Goal: Contribute content: Contribute content

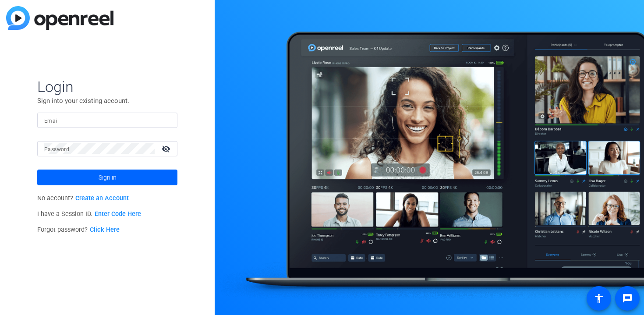
type input "[PERSON_NAME][EMAIL_ADDRESS][DOMAIN_NAME]"
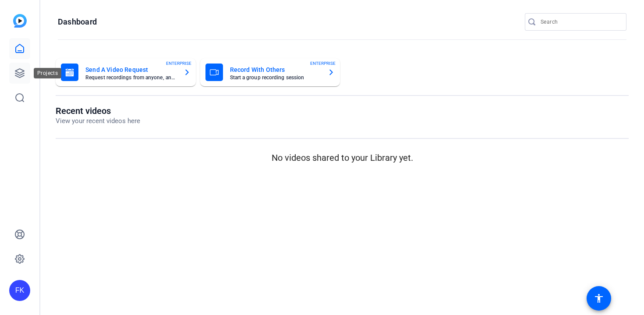
click at [19, 71] on icon at bounding box center [19, 73] width 11 height 11
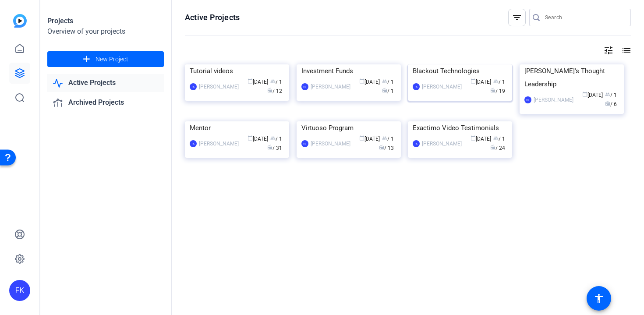
click at [457, 64] on img at bounding box center [460, 64] width 104 height 0
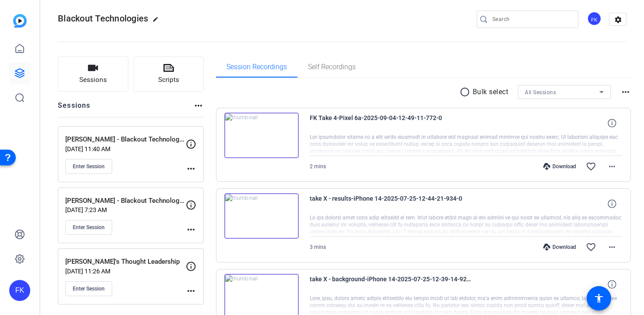
scroll to position [17, 0]
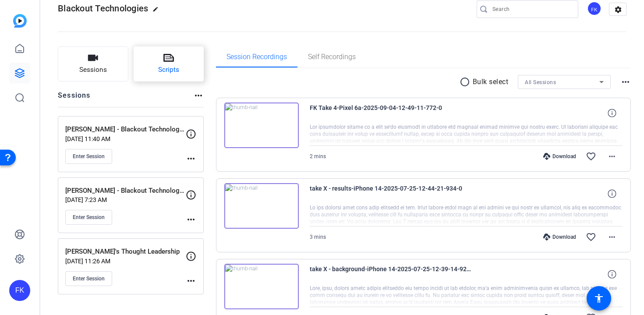
click at [161, 64] on button "Scripts" at bounding box center [169, 63] width 71 height 35
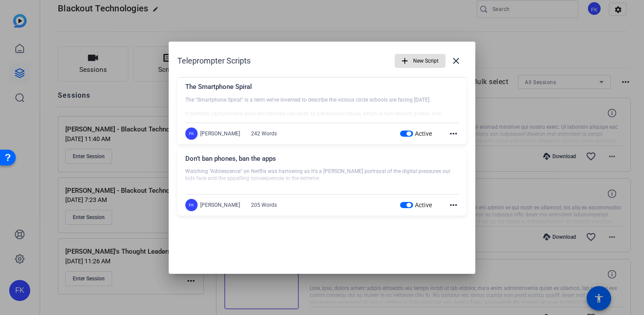
click at [449, 132] on mat-icon "more_horiz" at bounding box center [453, 133] width 11 height 11
click at [459, 144] on span "Edit" at bounding box center [472, 146] width 35 height 11
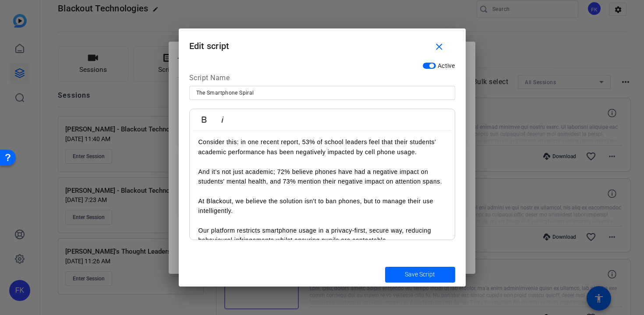
scroll to position [168, 0]
click at [372, 143] on p "Consider this: in one recent report, 53% of school leaders feel that their stud…" at bounding box center [322, 148] width 248 height 20
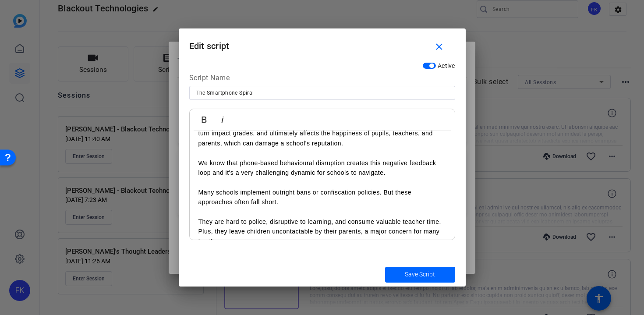
scroll to position [27, 0]
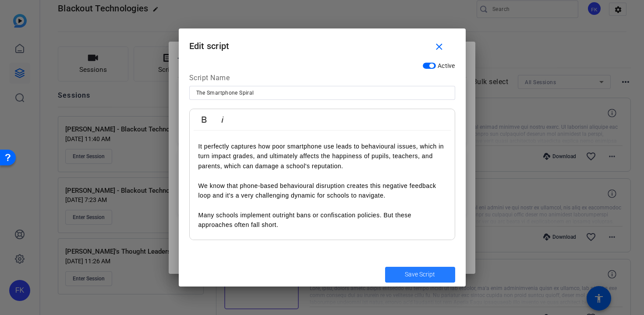
click at [421, 276] on span "Save Script" at bounding box center [420, 274] width 30 height 9
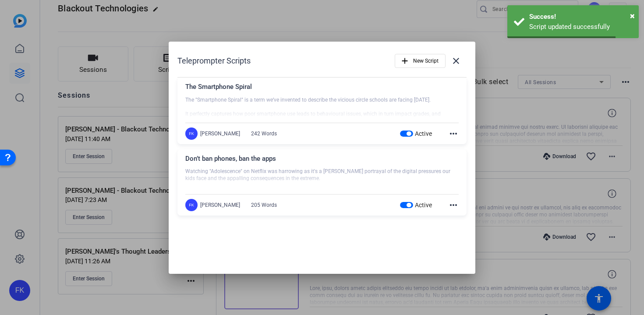
click at [455, 134] on mat-icon "more_horiz" at bounding box center [453, 133] width 11 height 11
click at [459, 145] on span "Edit" at bounding box center [472, 146] width 35 height 11
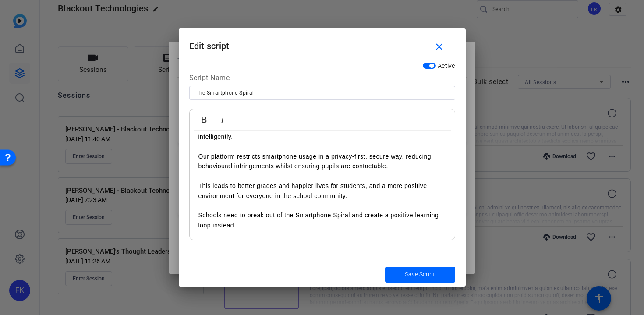
scroll to position [261, 0]
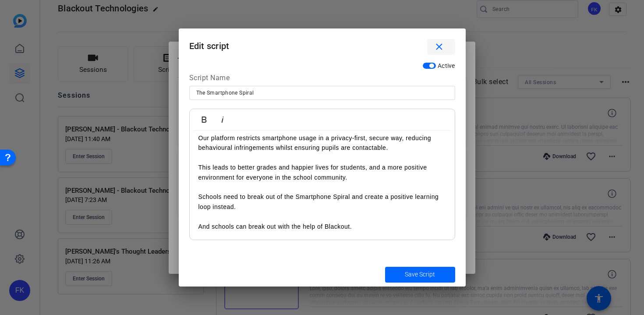
click at [437, 48] on mat-icon "close" at bounding box center [439, 47] width 11 height 11
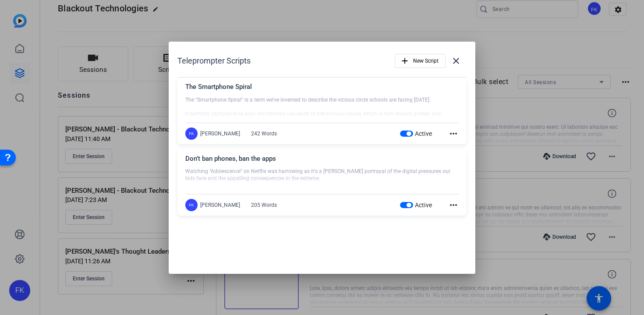
click at [451, 207] on mat-icon "more_horiz" at bounding box center [453, 205] width 11 height 11
click at [462, 222] on span "Edit" at bounding box center [472, 218] width 35 height 11
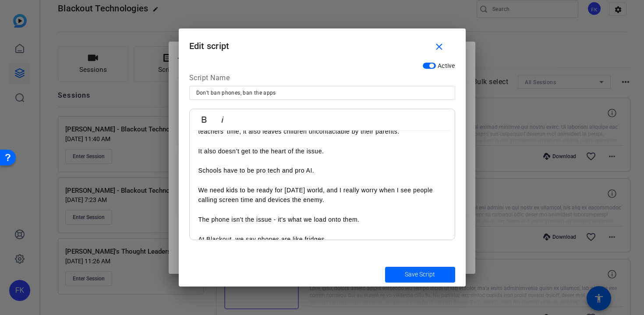
scroll to position [112, 0]
click at [354, 184] on p "We need kids to be ready for [DATE] world, and I really worry when I see people…" at bounding box center [322, 194] width 248 height 20
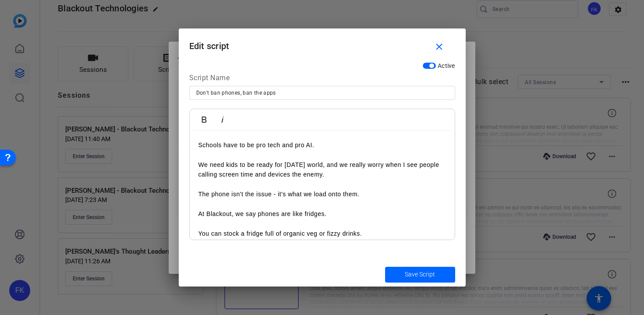
scroll to position [134, 0]
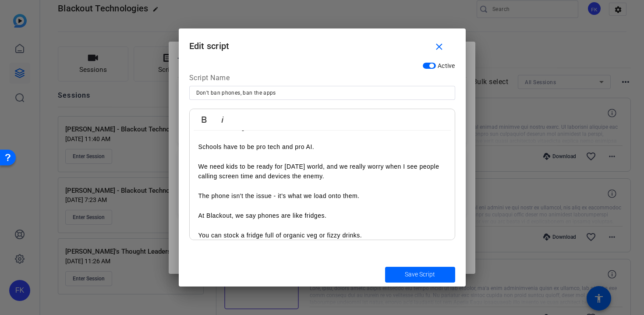
click at [417, 162] on p "We need kids to be ready for [DATE] world, and we really worry when I see peopl…" at bounding box center [322, 172] width 248 height 20
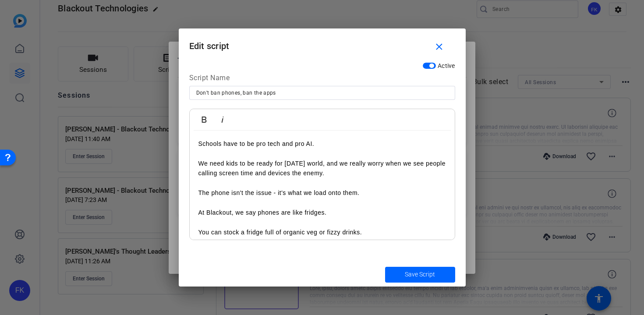
scroll to position [149, 0]
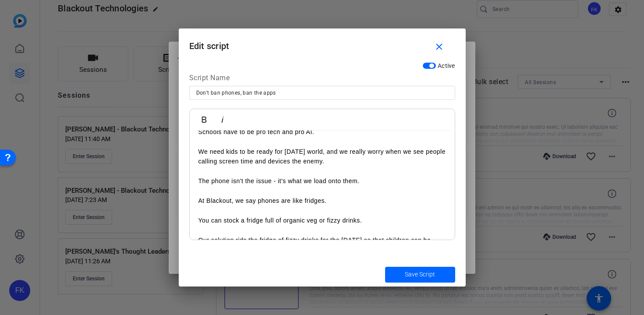
click at [354, 147] on p "We need kids to be ready for [DATE] world, and we really worry when we see peop…" at bounding box center [322, 157] width 248 height 20
click at [368, 147] on p "We need kids to be ready for [DATE] world, and we really worry when we see peop…" at bounding box center [322, 157] width 248 height 20
click at [372, 150] on p "We need kids to be ready for [DATE] world, and we worry when we see people call…" at bounding box center [322, 157] width 248 height 20
click at [354, 147] on p "We need kids to be ready for [DATE] world, and we worry when we see people call…" at bounding box center [322, 157] width 248 height 20
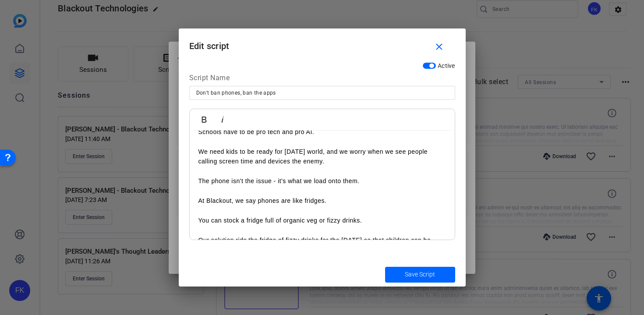
click at [412, 147] on p "We need kids to be ready for [DATE] world, and we worry when we see people call…" at bounding box center [322, 157] width 248 height 20
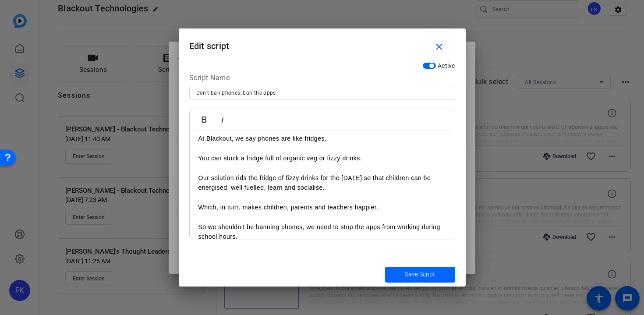
scroll to position [212, 0]
click at [313, 192] on p at bounding box center [322, 197] width 248 height 10
